Goal: Navigation & Orientation: Find specific page/section

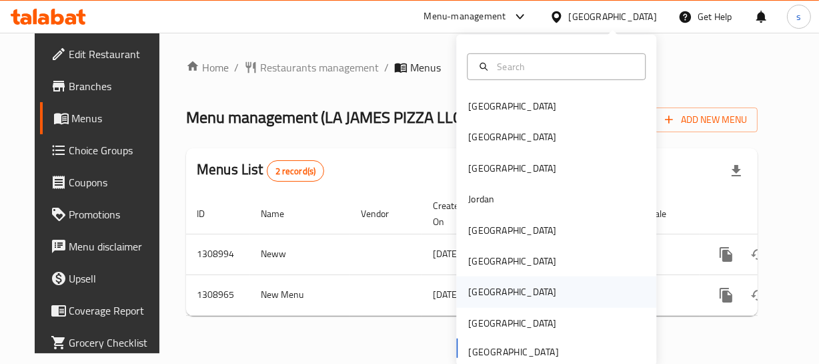
click at [522, 285] on div "Qatar" at bounding box center [556, 291] width 200 height 31
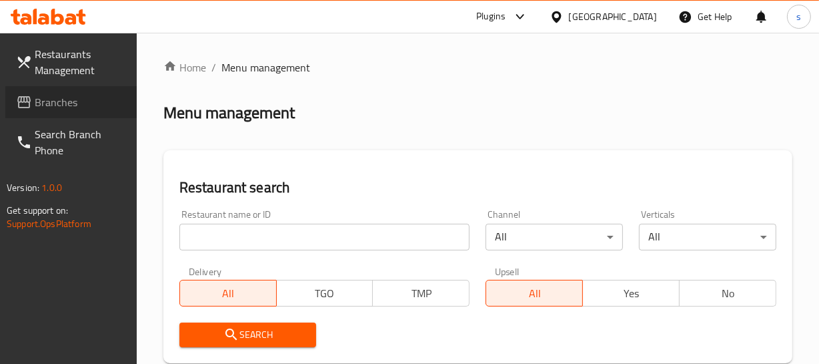
click at [52, 106] on span "Branches" at bounding box center [80, 102] width 91 height 16
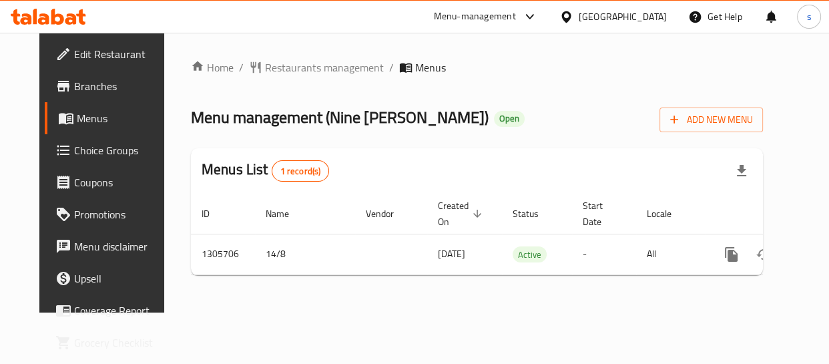
click at [647, 12] on div "Qatar" at bounding box center [622, 16] width 88 height 15
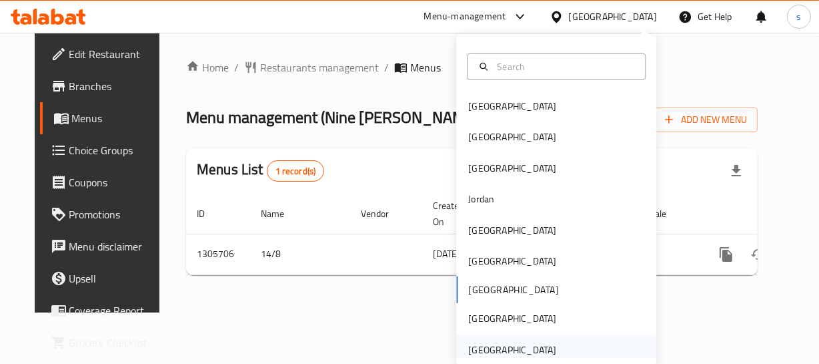
click at [559, 348] on div "[GEOGRAPHIC_DATA]" at bounding box center [556, 349] width 200 height 31
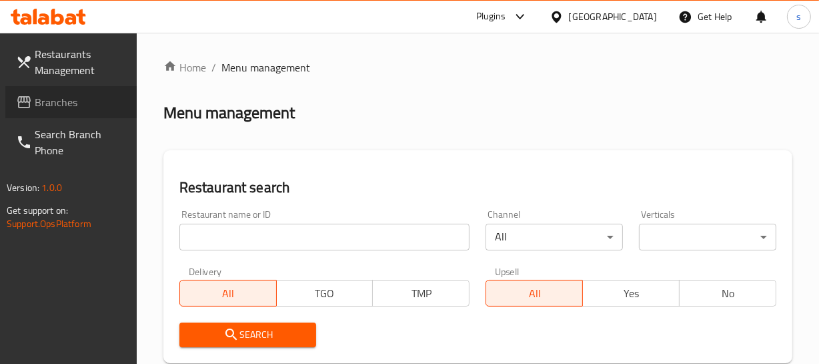
click at [58, 103] on span "Branches" at bounding box center [80, 102] width 91 height 16
